Goal: Task Accomplishment & Management: Complete application form

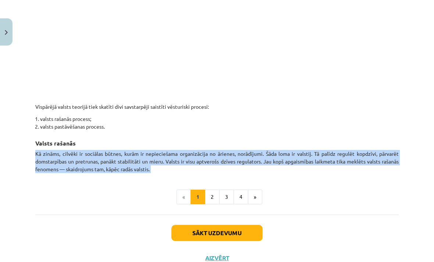
scroll to position [393, 0]
click at [257, 199] on button "»" at bounding box center [255, 197] width 14 height 15
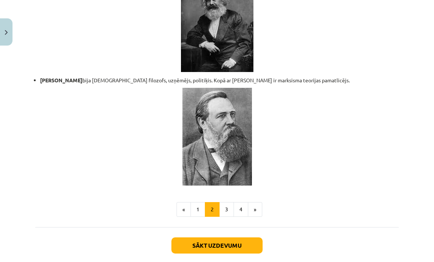
scroll to position [1565, 0]
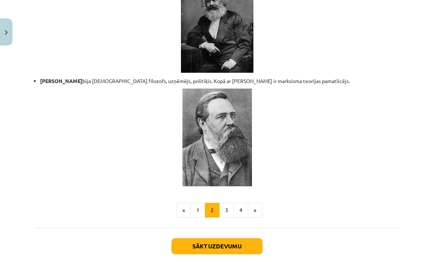
click at [255, 203] on button "»" at bounding box center [255, 210] width 14 height 15
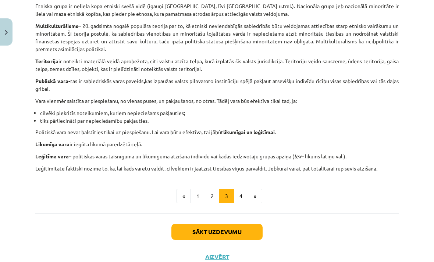
click at [252, 202] on button "»" at bounding box center [255, 196] width 14 height 15
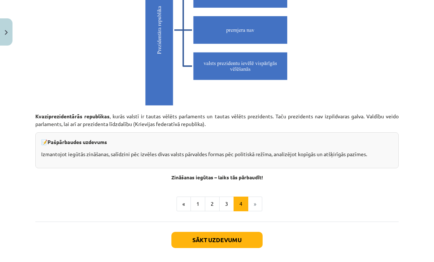
scroll to position [2068, 0]
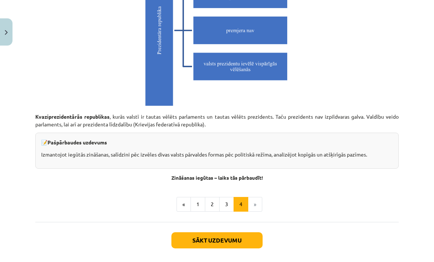
click at [255, 198] on li "»" at bounding box center [255, 204] width 14 height 15
click at [244, 233] on button "Sākt uzdevumu" at bounding box center [216, 240] width 91 height 16
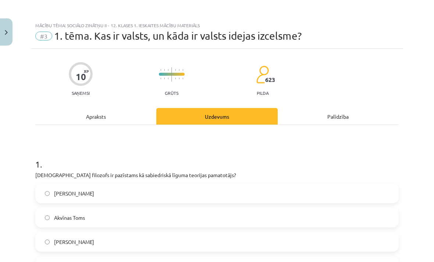
scroll to position [0, 0]
click at [122, 118] on div "Apraksts" at bounding box center [95, 116] width 121 height 17
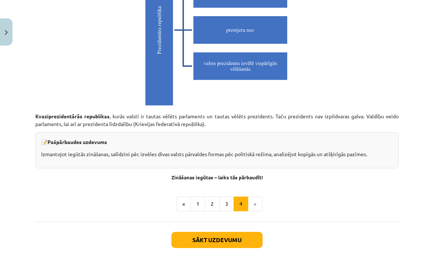
scroll to position [2068, 0]
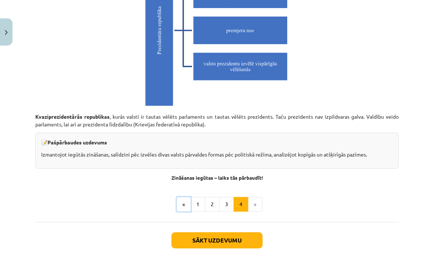
click at [179, 198] on button "«" at bounding box center [184, 204] width 14 height 15
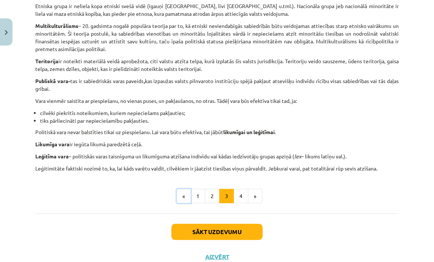
click at [178, 194] on button "«" at bounding box center [184, 196] width 14 height 15
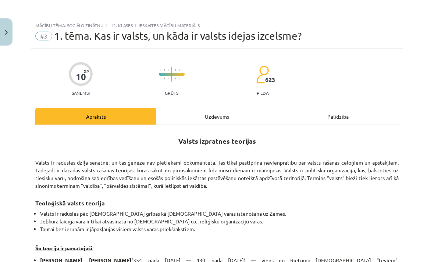
scroll to position [0, 0]
click at [341, 120] on div "Palīdzība" at bounding box center [338, 116] width 121 height 17
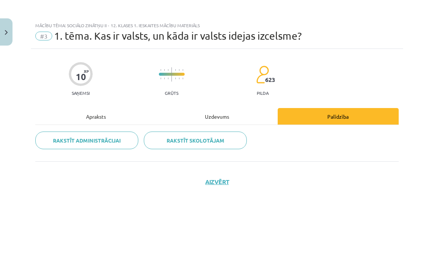
click at [96, 114] on div "Apraksts" at bounding box center [95, 116] width 121 height 17
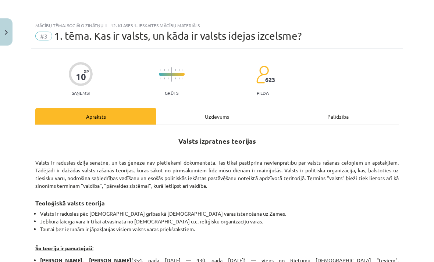
scroll to position [0, 0]
click at [7, 31] on img "Close" at bounding box center [6, 32] width 3 height 5
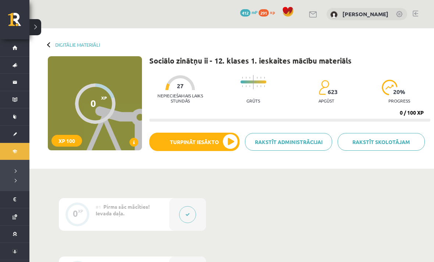
click at [37, 30] on button at bounding box center [35, 27] width 12 height 16
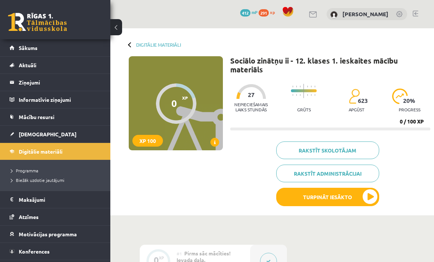
click at [21, 134] on span "[DEMOGRAPHIC_DATA]" at bounding box center [48, 134] width 58 height 7
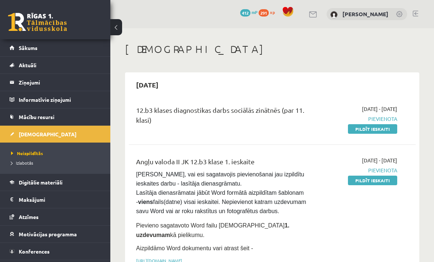
click at [111, 34] on button at bounding box center [116, 27] width 12 height 16
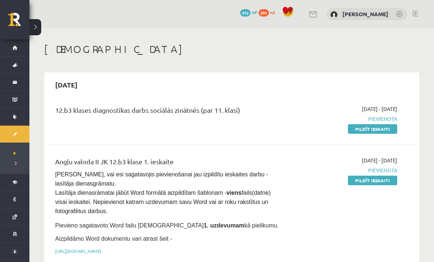
click at [389, 130] on link "Pildīt ieskaiti" at bounding box center [372, 129] width 49 height 10
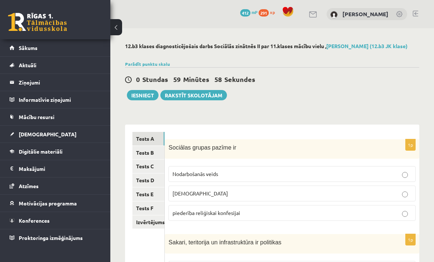
click at [121, 25] on button at bounding box center [116, 27] width 12 height 16
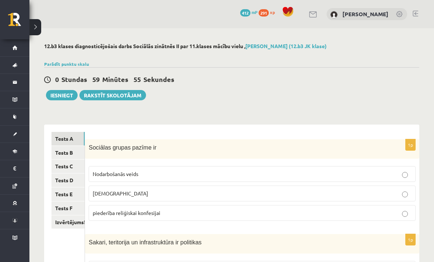
click at [62, 153] on link "Tests B" at bounding box center [67, 153] width 33 height 14
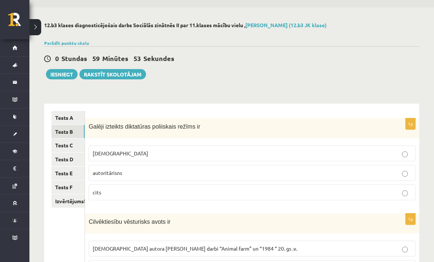
scroll to position [22, 0]
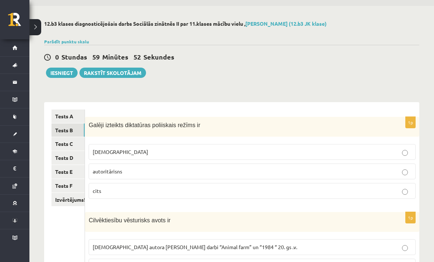
click at [65, 145] on link "Tests C" at bounding box center [67, 144] width 33 height 14
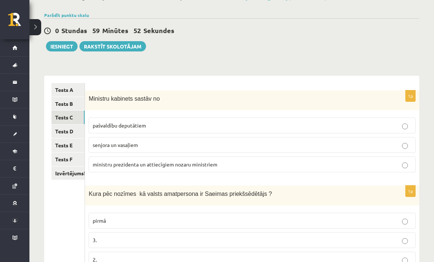
scroll to position [85, 0]
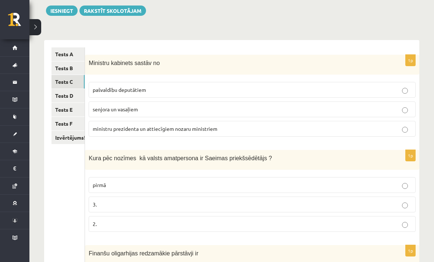
click at [60, 89] on link "Tests D" at bounding box center [67, 96] width 33 height 14
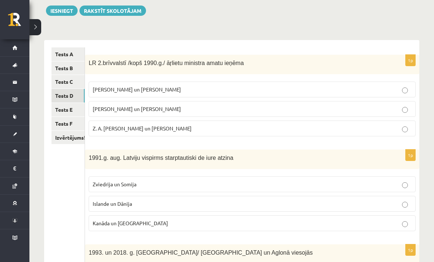
click at [62, 110] on link "Tests E" at bounding box center [67, 110] width 33 height 14
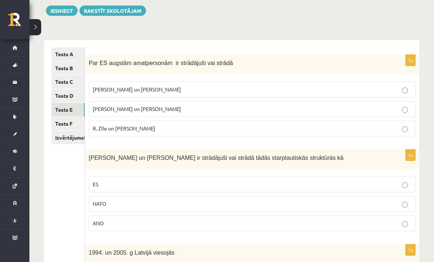
click at [65, 119] on link "Tests F" at bounding box center [67, 124] width 33 height 14
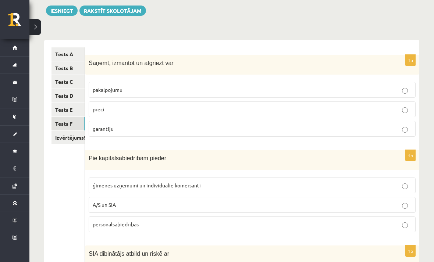
click at [63, 133] on link "Izvērtējums!" at bounding box center [67, 138] width 33 height 14
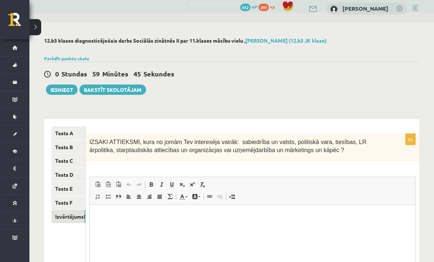
scroll to position [0, 0]
click at [63, 130] on link "Tests A" at bounding box center [68, 134] width 34 height 14
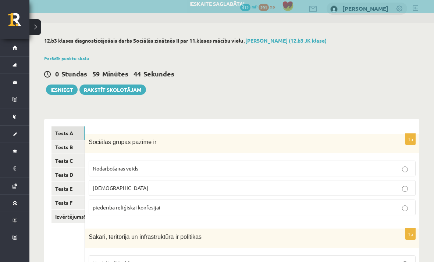
click at [66, 213] on link "Izvērtējums!" at bounding box center [67, 217] width 33 height 14
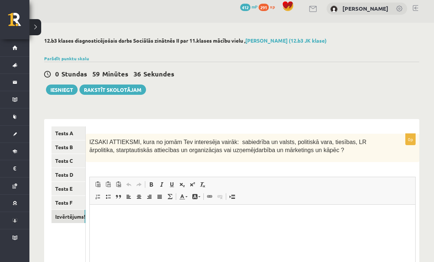
click at [64, 131] on link "Tests A" at bounding box center [68, 134] width 34 height 14
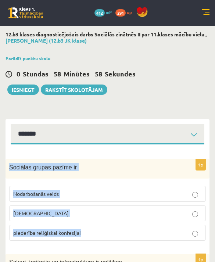
click at [178, 83] on div "0 Stundas 58 Minūtes 58 Sekundes Ieskaite saglabāta! Iesniegt Rakstīt skolotājam" at bounding box center [108, 78] width 204 height 33
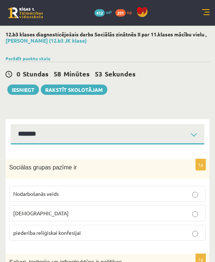
click at [186, 210] on p "individuālisms" at bounding box center [107, 214] width 189 height 8
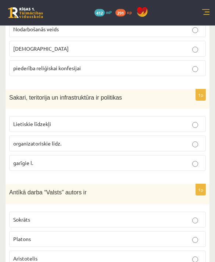
scroll to position [165, 0]
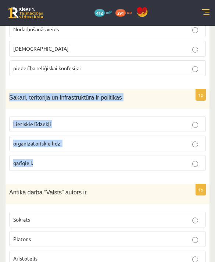
copy div "Sakari, teritorija un infrastruktūra ir politikas Lietiskie līdzekļi organizato…"
click at [138, 170] on label "garīgie l." at bounding box center [107, 163] width 197 height 16
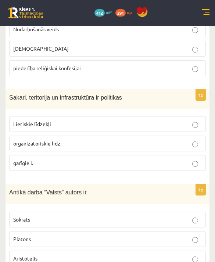
click at [195, 120] on p "Lietiskie līdzekļi" at bounding box center [107, 124] width 189 height 8
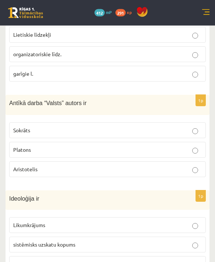
scroll to position [259, 0]
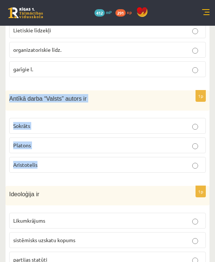
copy div "Antīkā darba “Valsts” autors ir Sokrāts Platons Aristotelis"
click at [141, 178] on form "1p Sociālas grupas pazīme ir Nodarbošanās veids individuālisms piederība reliģi…" at bounding box center [107, 131] width 189 height 476
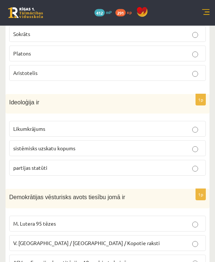
scroll to position [351, 0]
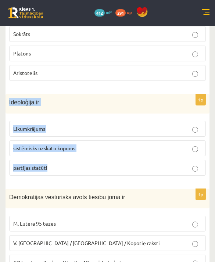
click at [146, 83] on div "1p Antīkā darba “Valsts” autors ir Sokrāts Platons Aristotelis" at bounding box center [108, 43] width 204 height 88
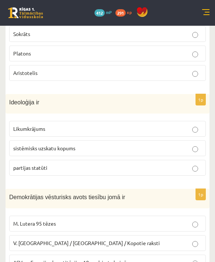
click at [181, 149] on p "sistēmisks uzskatu kopums" at bounding box center [107, 149] width 189 height 8
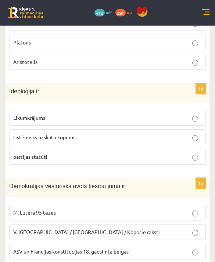
scroll to position [361, 0]
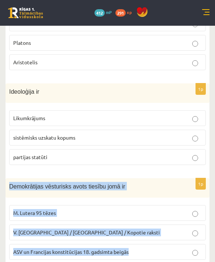
copy div "Demokrātijas vēsturisks avots tiesību jomā ir M. Lutera 95 tēzes V. Ļeņina / Uļ…"
click at [170, 174] on form "1p Sociālas grupas pazīme ir Nodarbošanās veids individuālisms piederība reliģi…" at bounding box center [107, 29] width 189 height 476
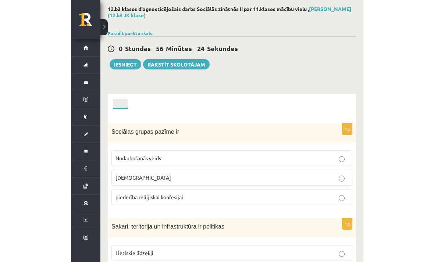
scroll to position [6, 0]
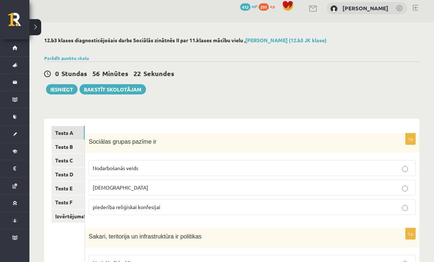
click at [74, 149] on link "Tests B" at bounding box center [67, 147] width 33 height 14
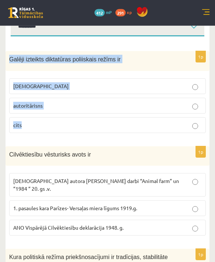
scroll to position [108, 0]
click at [144, 148] on div "Cilvēktiesību vēsturisks avots ir" at bounding box center [108, 155] width 204 height 19
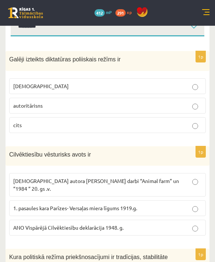
click at [202, 87] on label "totalitārisms" at bounding box center [107, 86] width 197 height 16
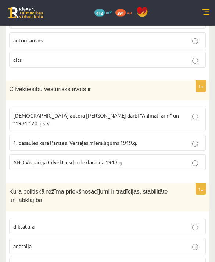
scroll to position [174, 0]
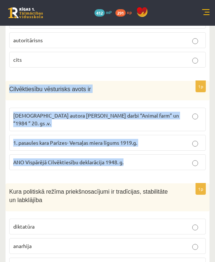
copy div "Cilvēktiesību vēsturisks avots ir Angļu autora George Orwell darbi “Animal farm…"
click at [155, 167] on div "1p Cilvēktiesību vēsturisks avots ir Angļu autora George Orwell darbi “Animal f…" at bounding box center [108, 128] width 204 height 95
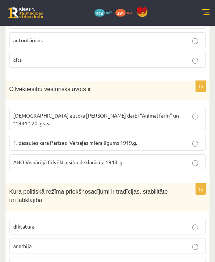
click at [202, 156] on label "ANO Vispārējā Cilvēktiesību deklarācija 1948. g." at bounding box center [107, 162] width 197 height 16
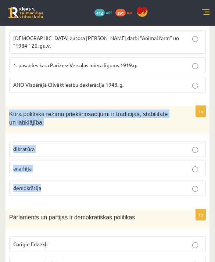
scroll to position [251, 0]
copy div "Kura politiskā režīma priekšnosacījumi ir tradīcijas, stabilitāte un labklājība…"
click at [116, 196] on form "1p Galēji izteikts diktatūras poliiskais režīms ir totalitārisms autoritārisns …" at bounding box center [107, 146] width 189 height 491
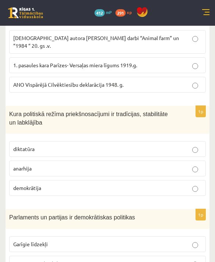
click at [200, 184] on p "demokrātija" at bounding box center [107, 188] width 189 height 8
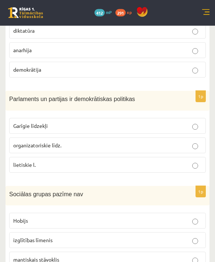
scroll to position [369, 0]
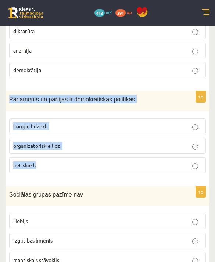
copy div "Parlaments un partijas ir demokrātiskas politikas Garīgie līdzekļi organizatori…"
click at [169, 175] on form "1p Galēji izteikts diktatūras poliiskais režīms ir totalitārisms autoritārisns …" at bounding box center [107, 28] width 189 height 491
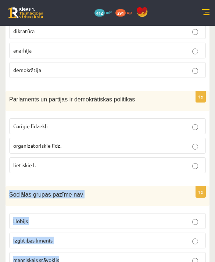
click at [188, 186] on div "Sociālas grupas pazīme nav" at bounding box center [108, 195] width 204 height 19
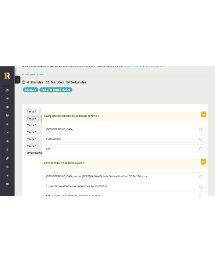
scroll to position [0, 0]
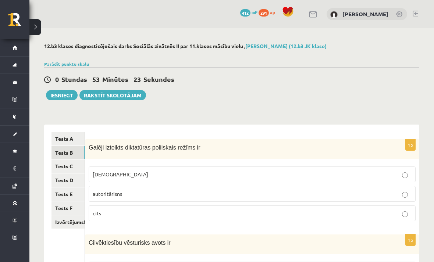
click at [78, 169] on link "Tests C" at bounding box center [67, 167] width 33 height 14
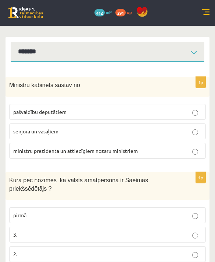
scroll to position [83, 0]
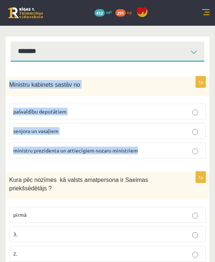
click at [131, 172] on div "Kura pēc nozīmes kā valsts amatpersona ir Saeimas priekšsēdētājs ?" at bounding box center [108, 186] width 204 height 28
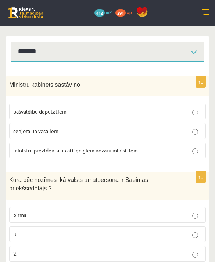
click at [171, 152] on p "ministru prezidenta un attiecīgiem nozaru ministriem" at bounding box center [107, 151] width 189 height 8
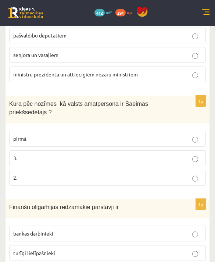
scroll to position [160, 0]
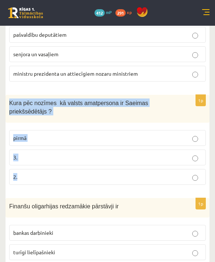
copy div "Kura pēc nozīmes kā valsts amatpersona ir Saeimas priekšsēdētājs ? pirmā 3. 2."
click at [126, 192] on form "1p Ministru kabinets sastāv no pašvaldību deputātiem senjora un vasaļiem minist…" at bounding box center [107, 234] width 189 height 484
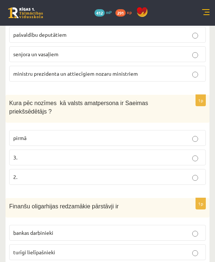
click at [160, 175] on p "2." at bounding box center [107, 177] width 189 height 8
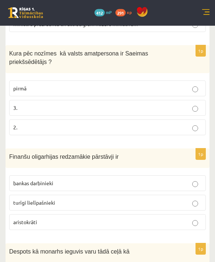
scroll to position [209, 0]
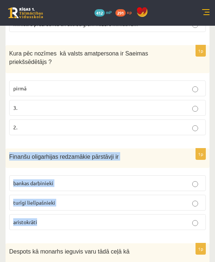
copy div "Finanšu oligarhijas redzamākie pārstāvji ir bankas darbinieki turīgi lielīpašni…"
click at [154, 149] on div "Finanšu oligarhijas redzamākie pārstāvji ir" at bounding box center [108, 158] width 204 height 19
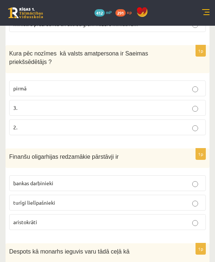
click at [161, 206] on label "turīgi lielīpašnieki" at bounding box center [107, 203] width 197 height 16
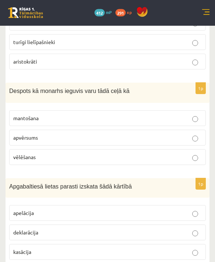
scroll to position [370, 0]
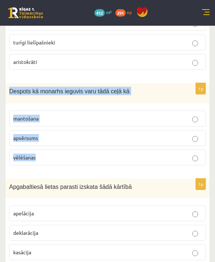
copy div "Despots kā monarhs ieguvis varu tādā ceļā kā mantošana apvērsums vēlēšanas"
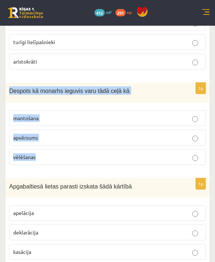
click at [139, 173] on form "1p Ministru kabinets sastāv no pašvaldību deputātiem senjora un vasaļiem minist…" at bounding box center [107, 24] width 189 height 484
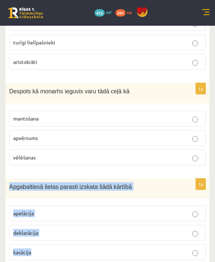
click at [199, 171] on form "1p Ministru kabinets sastāv no pašvaldību deputātiem senjora un vasaļiem minist…" at bounding box center [107, 24] width 189 height 484
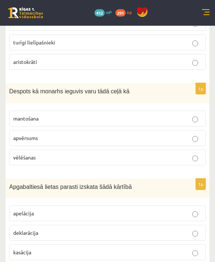
click at [199, 211] on p "apelācija" at bounding box center [107, 214] width 189 height 8
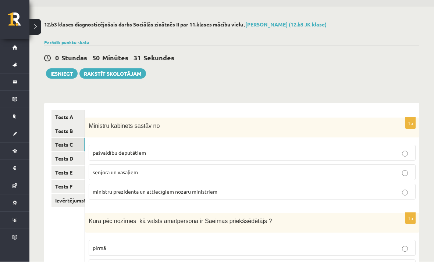
scroll to position [22, 0]
click at [76, 157] on link "Tests D" at bounding box center [67, 159] width 33 height 14
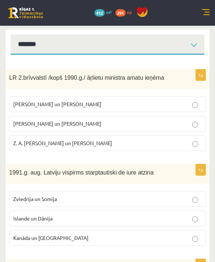
scroll to position [91, 0]
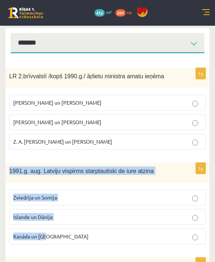
click at [181, 163] on div "1991.g. aug. Latviju vispirms starptautiski de iure atzina" at bounding box center [108, 172] width 204 height 19
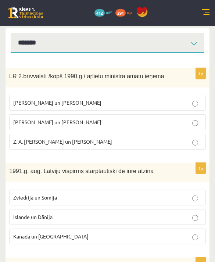
click at [88, 221] on label "Islande un Dānija" at bounding box center [107, 217] width 197 height 16
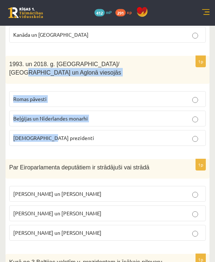
scroll to position [293, 0]
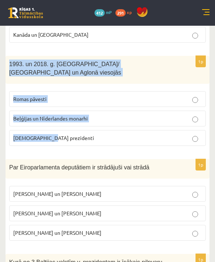
copy div "1993. un 2018. g. Latvijā/ Rīgā un Aglonā viesojās Romas pāvesti Beļģijas un Nī…"
click at [139, 149] on form "1p LR 2.brīvvalstī /kopš 1990.g./ āŗlietu ministra amatu ieņēma A. Pinočets un …" at bounding box center [107, 104] width 189 height 491
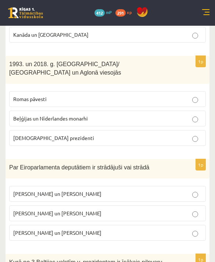
click at [100, 225] on label "Z. Liepiņš un K. Dimiters" at bounding box center [107, 233] width 197 height 16
click at [154, 210] on p "I. Vaidere un N. Ušakovs" at bounding box center [107, 214] width 189 height 8
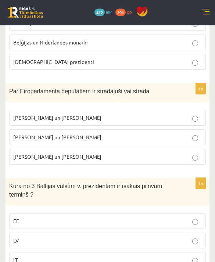
scroll to position [369, 0]
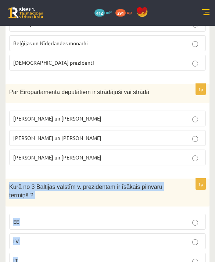
click at [188, 162] on form "1p LR 2.brīvvalstī /kopš 1990.g./ āŗlietu ministra amatu ieņēma A. Pinočets un …" at bounding box center [107, 28] width 189 height 491
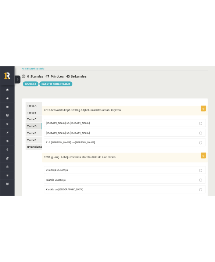
scroll to position [0, 0]
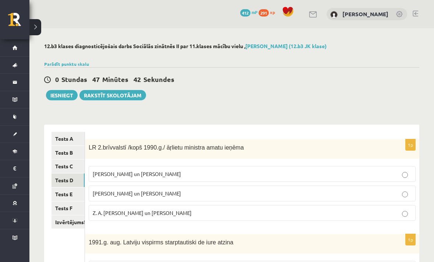
click at [76, 195] on link "Tests E" at bounding box center [67, 195] width 33 height 14
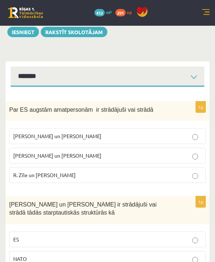
scroll to position [58, 0]
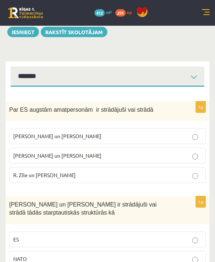
click at [190, 176] on p "R. Zīle un V.Dombrovskis" at bounding box center [107, 175] width 189 height 8
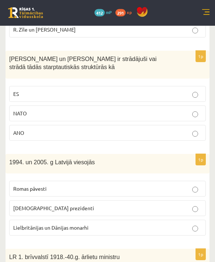
scroll to position [203, 0]
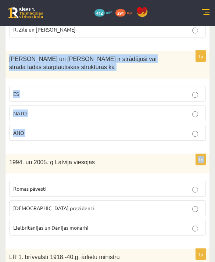
click at [177, 154] on div "1994. un 2005. g Latvijā viesojās" at bounding box center [108, 163] width 204 height 19
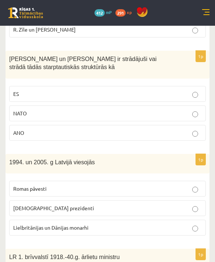
click at [197, 88] on label "ES" at bounding box center [107, 94] width 197 height 16
click at [192, 100] on label "ES" at bounding box center [107, 94] width 197 height 16
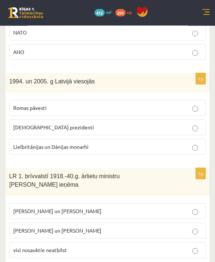
scroll to position [285, 0]
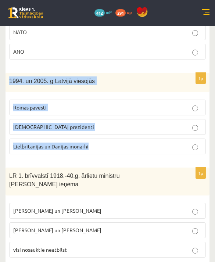
click at [153, 165] on form "1p Par ES augstām amatpersonām ir strādājuši vai strādā M. Zālīte un Z. Liepiņš…" at bounding box center [107, 112] width 189 height 491
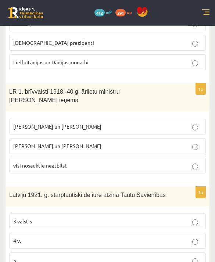
scroll to position [369, 0]
click at [13, 90] on span "LR 1. brīvvalstī 1918.-40.g. ārlietu ministru amatu ieņēma" at bounding box center [64, 96] width 111 height 15
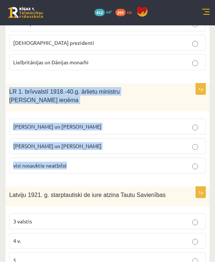
click at [142, 187] on div "Latviju 1921. g. starptautiski de iure atzina Tautu Savienības" at bounding box center [108, 196] width 204 height 19
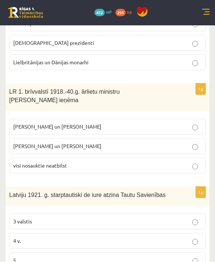
click at [202, 123] on p "Z. Meierovics un V. Munters" at bounding box center [107, 127] width 189 height 8
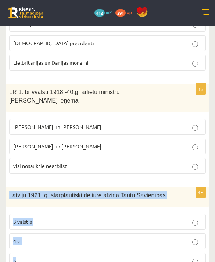
click at [145, 173] on form "1p Par ES augstām amatpersonām ir strādājuši vai strādā M. Zālīte un Z. Liepiņš…" at bounding box center [107, 28] width 189 height 491
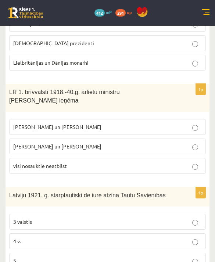
click at [49, 256] on label "5" at bounding box center [107, 261] width 197 height 16
click at [75, 257] on p "5" at bounding box center [107, 261] width 189 height 8
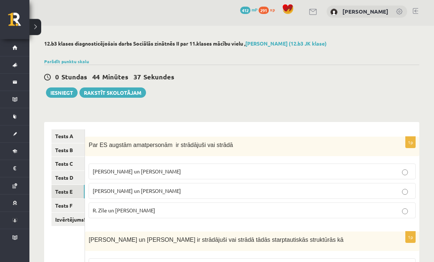
scroll to position [3, 0]
click at [74, 207] on link "Tests F" at bounding box center [67, 206] width 33 height 14
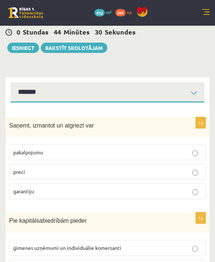
scroll to position [42, 0]
click at [20, 127] on span "Saņemt, izmantot un atgriezt var" at bounding box center [51, 125] width 85 height 6
click at [15, 123] on span "Saņemt, izmantot un atgriezt var" at bounding box center [51, 125] width 85 height 6
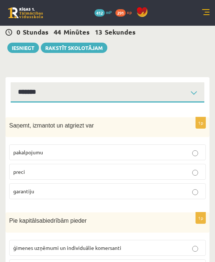
click at [188, 175] on p "preci" at bounding box center [107, 172] width 189 height 8
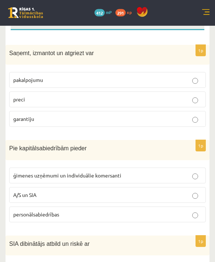
scroll to position [116, 0]
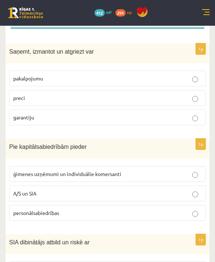
click at [154, 194] on p "A/S un SIA" at bounding box center [107, 194] width 189 height 8
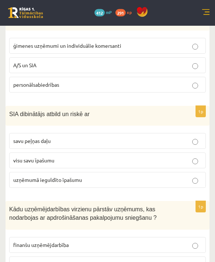
scroll to position [247, 0]
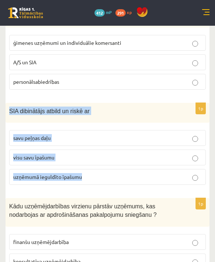
click at [181, 181] on label "uzņēmumā ieguldīto īpašumu" at bounding box center [107, 177] width 197 height 16
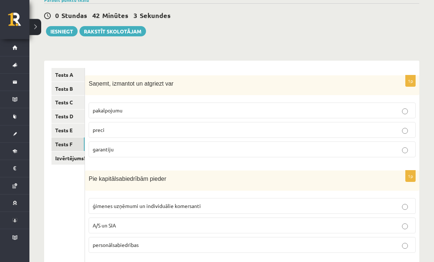
scroll to position [69, 0]
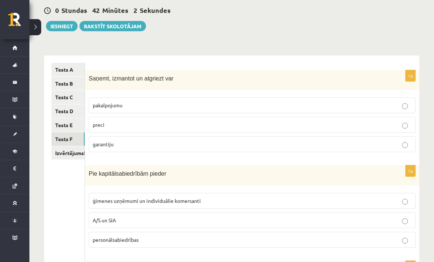
click at [74, 156] on link "Izvērtējums!" at bounding box center [67, 153] width 33 height 14
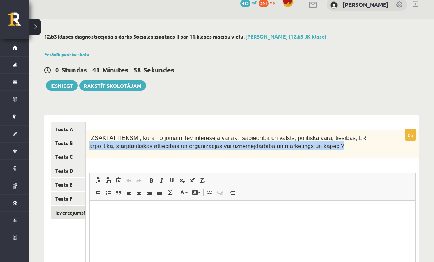
scroll to position [10, 0]
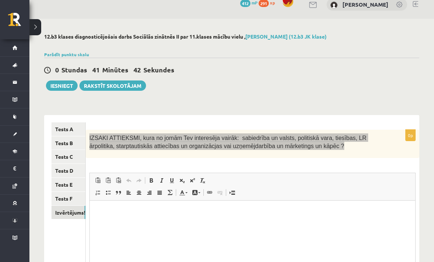
click at [270, 223] on html at bounding box center [252, 211] width 326 height 22
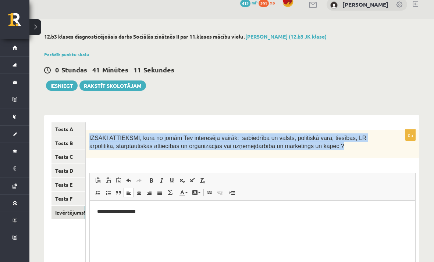
click at [241, 149] on p "IZSAKI ATTIEKSMI, kura no jomām Tev interesēja vairāk: sabiedrība un valsts, po…" at bounding box center [233, 142] width 289 height 17
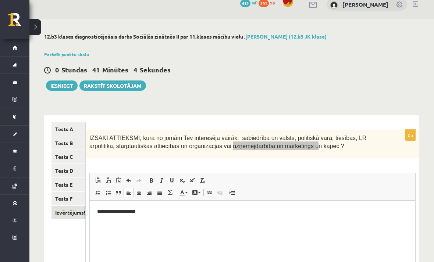
click at [244, 211] on p "**********" at bounding box center [252, 211] width 310 height 7
click at [105, 214] on p "**********" at bounding box center [252, 211] width 310 height 7
click at [106, 215] on p "**********" at bounding box center [252, 211] width 310 height 7
click at [107, 213] on p "**********" at bounding box center [252, 211] width 310 height 7
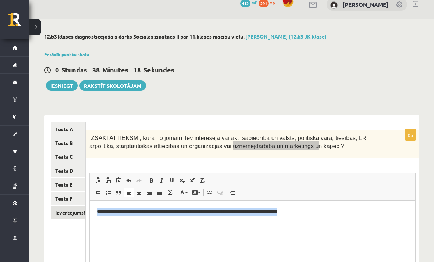
click at [409, 223] on html "**********" at bounding box center [252, 211] width 326 height 22
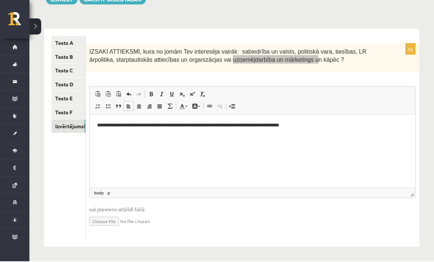
scroll to position [72, 0]
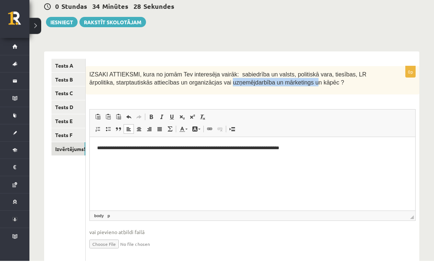
click at [65, 116] on link "Tests E" at bounding box center [68, 123] width 34 height 14
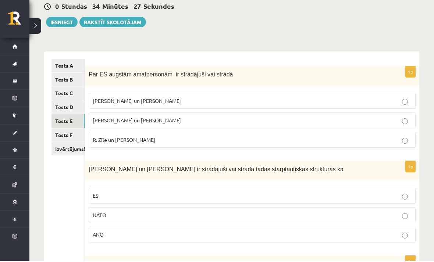
scroll to position [73, 0]
click at [75, 132] on link "Tests F" at bounding box center [67, 135] width 33 height 14
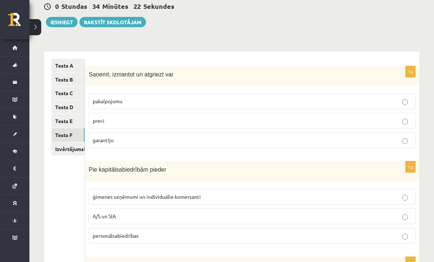
click at [68, 150] on link "Izvērtējums!" at bounding box center [67, 149] width 33 height 14
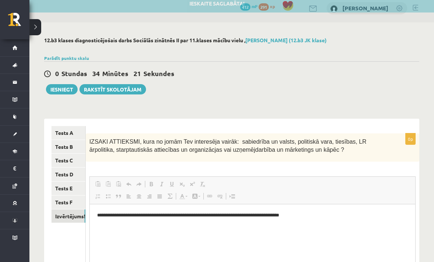
scroll to position [0, 0]
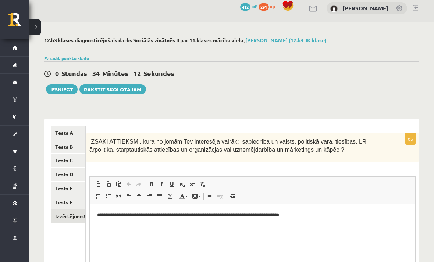
click at [63, 89] on button "Iesniegt" at bounding box center [62, 89] width 32 height 10
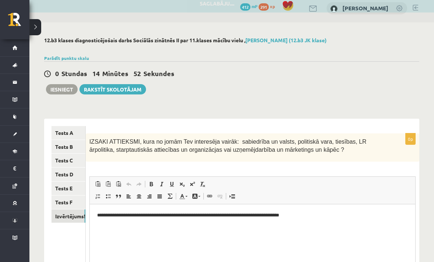
scroll to position [30, 0]
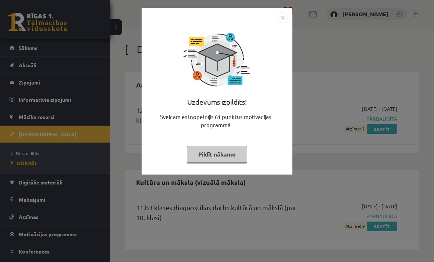
click at [283, 19] on img "Close" at bounding box center [282, 17] width 11 height 11
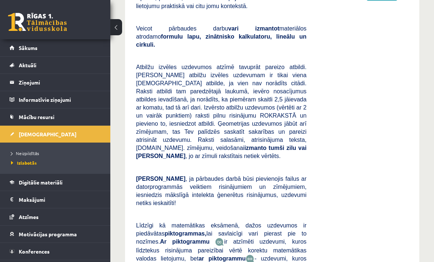
scroll to position [533, 0]
